Goal: Task Accomplishment & Management: Manage account settings

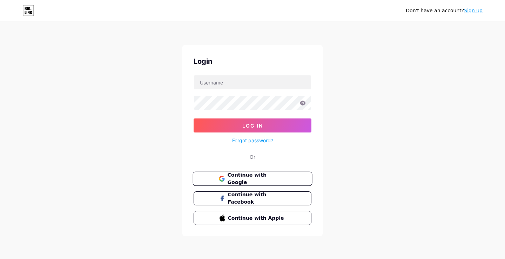
click at [256, 179] on span "Continue with Google" at bounding box center [256, 178] width 59 height 15
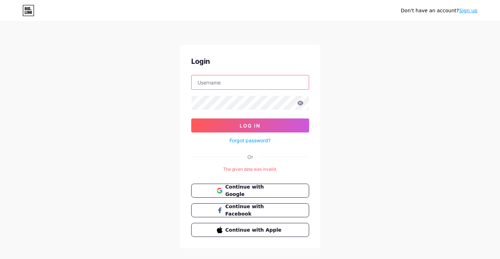
click at [224, 79] on input "text" at bounding box center [249, 82] width 117 height 14
click at [465, 13] on link "Sign up" at bounding box center [468, 11] width 19 height 6
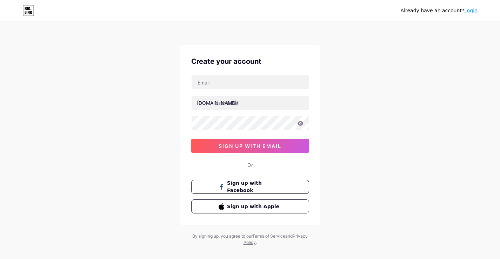
click at [472, 12] on link "Login" at bounding box center [470, 11] width 13 height 6
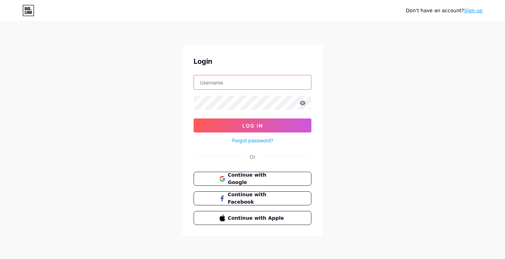
click at [222, 79] on input "text" at bounding box center [252, 82] width 117 height 14
paste input "mimaimohel"
type input "mimaimohel"
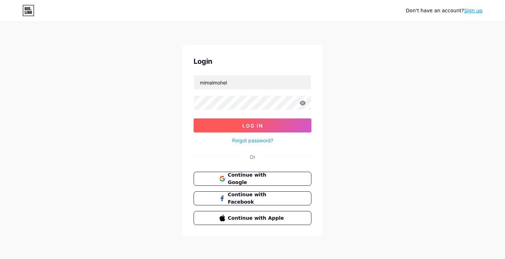
click at [242, 129] on button "Log In" at bounding box center [253, 125] width 118 height 14
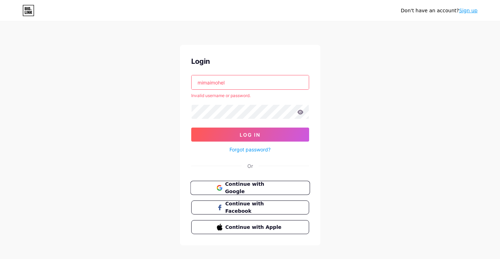
click at [253, 185] on span "Continue with Google" at bounding box center [254, 188] width 59 height 15
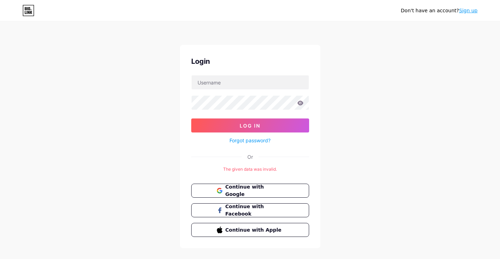
click at [245, 139] on link "Forgot password?" at bounding box center [249, 140] width 41 height 7
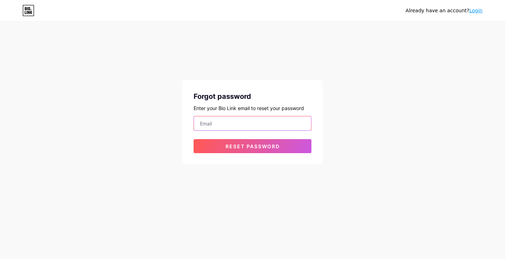
click at [223, 124] on input "email" at bounding box center [252, 123] width 117 height 14
type input "miamimohelus@gmail.com"
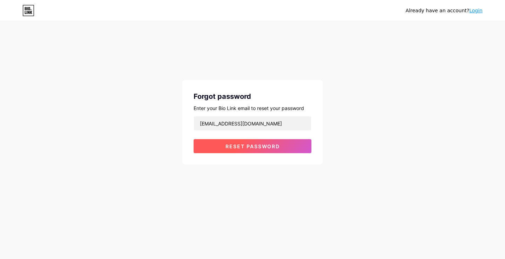
click at [255, 143] on button "Reset password" at bounding box center [253, 146] width 118 height 14
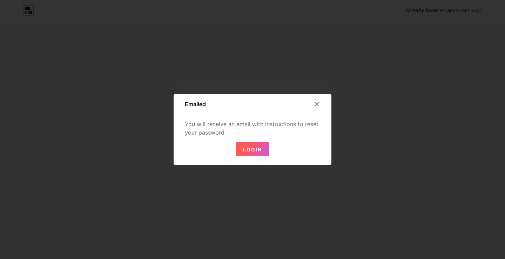
click at [257, 150] on span "Login" at bounding box center [252, 150] width 19 height 6
